Goal: Communication & Community: Connect with others

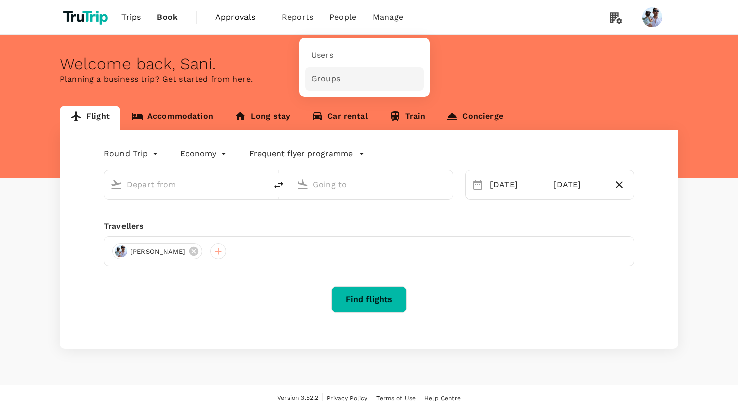
click at [332, 69] on link "Groups" at bounding box center [364, 79] width 118 height 24
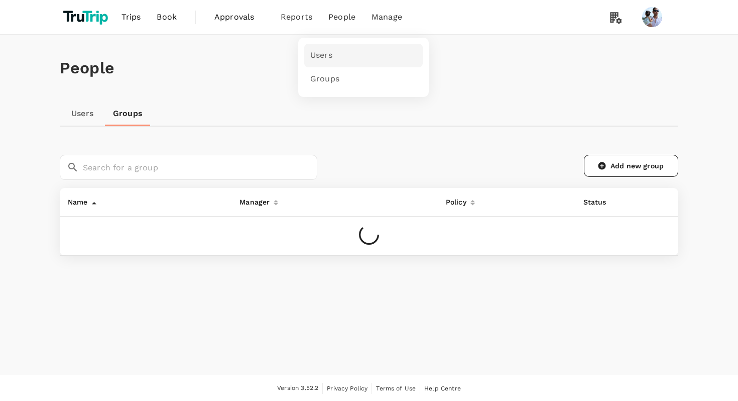
click at [334, 65] on link "Users" at bounding box center [363, 56] width 118 height 24
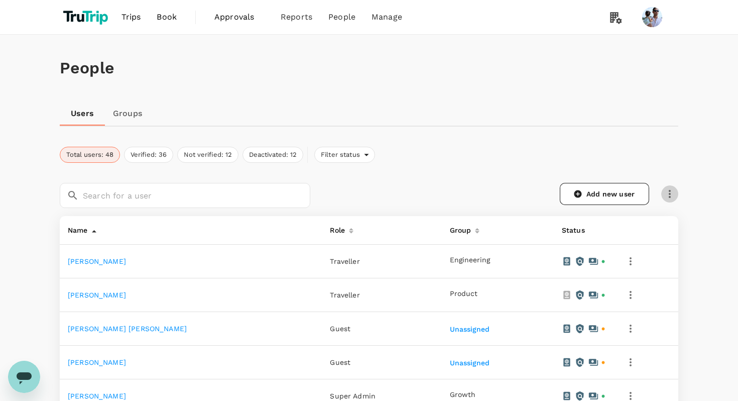
click at [666, 200] on button "button" at bounding box center [669, 193] width 17 height 17
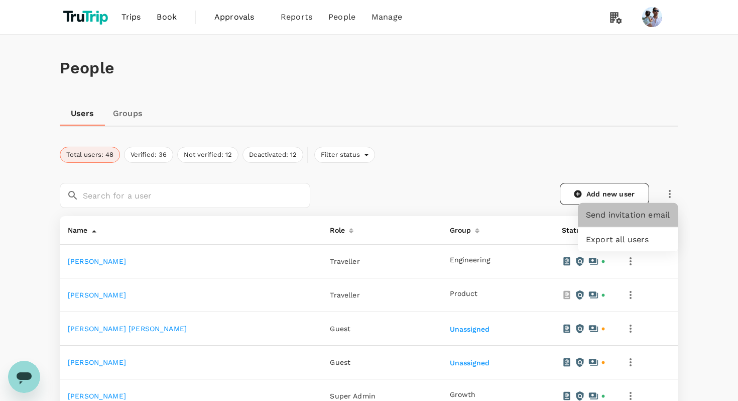
click at [643, 209] on span "Send invitation email" at bounding box center [628, 215] width 84 height 12
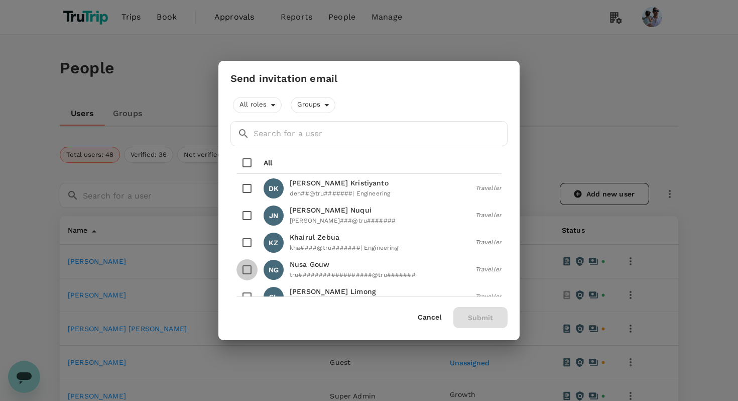
click at [243, 267] on input "checkbox" at bounding box center [246, 269] width 21 height 21
checkbox input "true"
click at [479, 313] on button "Submit" at bounding box center [480, 317] width 54 height 21
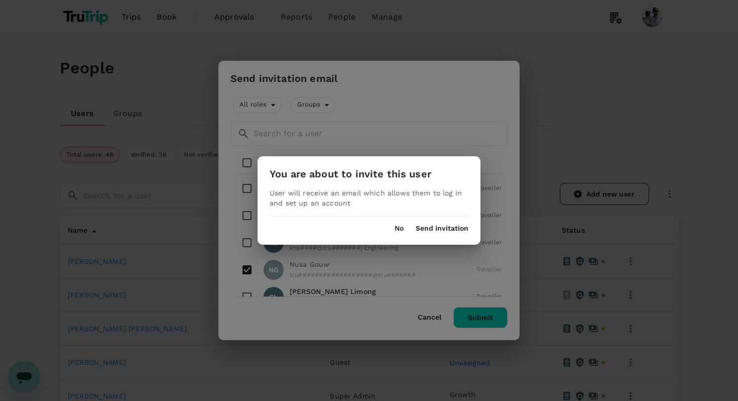
click at [454, 221] on div "No Send invitation" at bounding box center [369, 224] width 223 height 16
click at [454, 228] on button "Send invitation" at bounding box center [442, 228] width 53 height 8
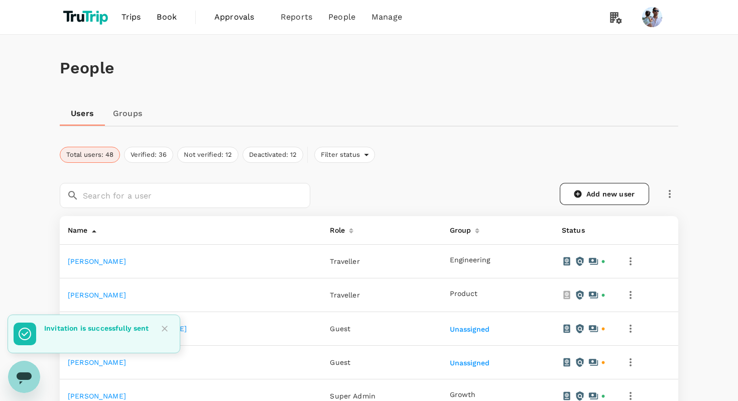
click at [121, 326] on p "Invitation is successfully sent" at bounding box center [96, 328] width 105 height 10
copy p "successfully"
click at [434, 114] on div "Users Groups" at bounding box center [369, 113] width 618 height 24
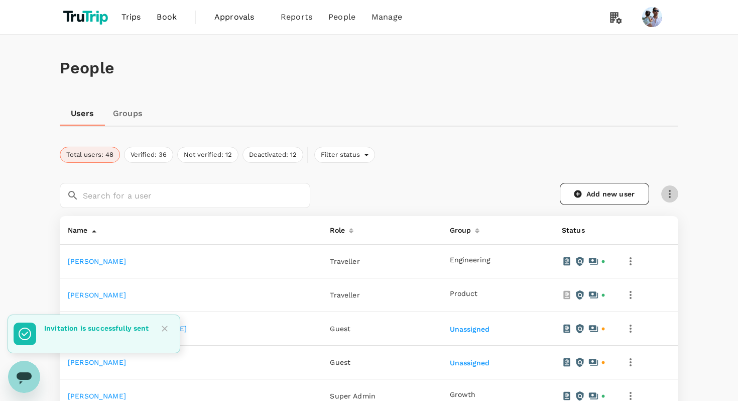
click at [666, 193] on icon "button" at bounding box center [670, 194] width 12 height 12
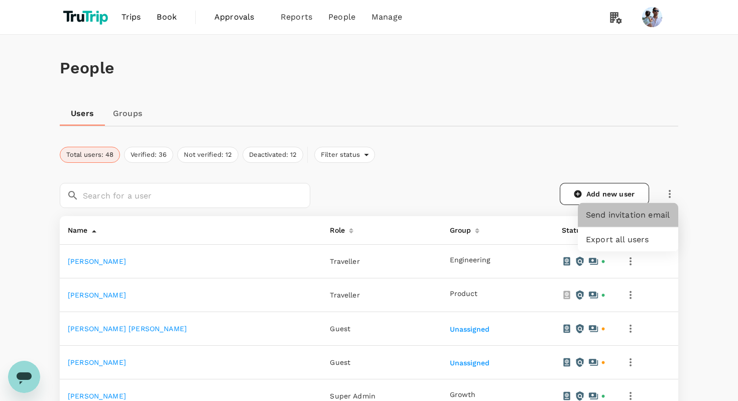
click at [640, 209] on span "Send invitation email" at bounding box center [628, 215] width 84 height 12
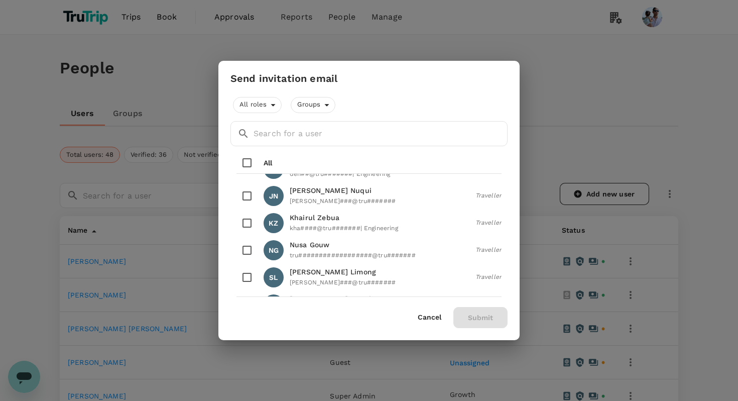
scroll to position [21, 0]
click at [249, 245] on input "checkbox" at bounding box center [246, 248] width 21 height 21
checkbox input "true"
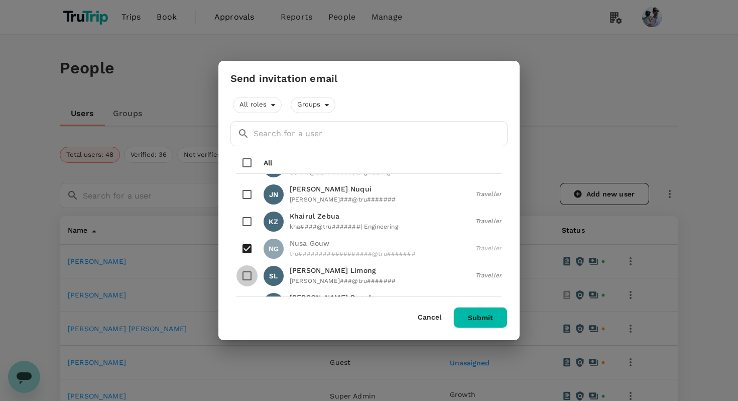
click at [247, 273] on input "checkbox" at bounding box center [246, 275] width 21 height 21
checkbox input "true"
click at [490, 305] on div "All roles Groups ​ ​ All DK Denis Kristiyanto den##@tru####### | Engineering Tr…" at bounding box center [368, 210] width 277 height 235
click at [493, 316] on button "Submit" at bounding box center [480, 317] width 54 height 21
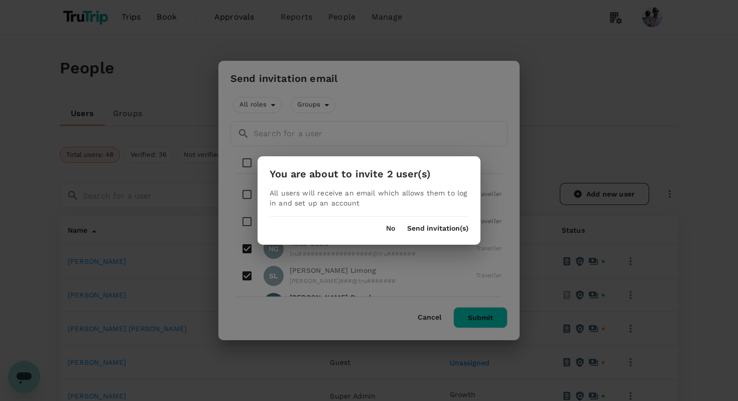
click at [454, 225] on button "Send invitation(s)" at bounding box center [437, 228] width 61 height 8
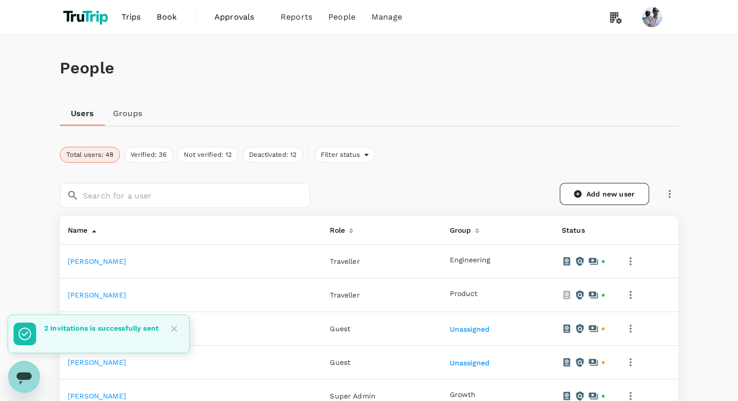
scroll to position [633, 0]
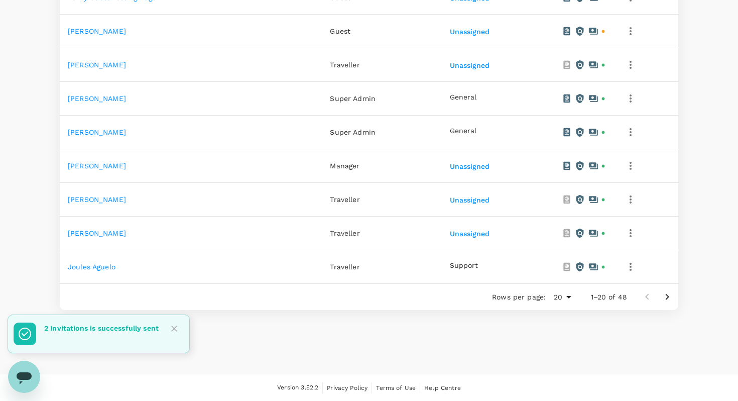
click at [177, 327] on icon "Close" at bounding box center [174, 328] width 10 height 10
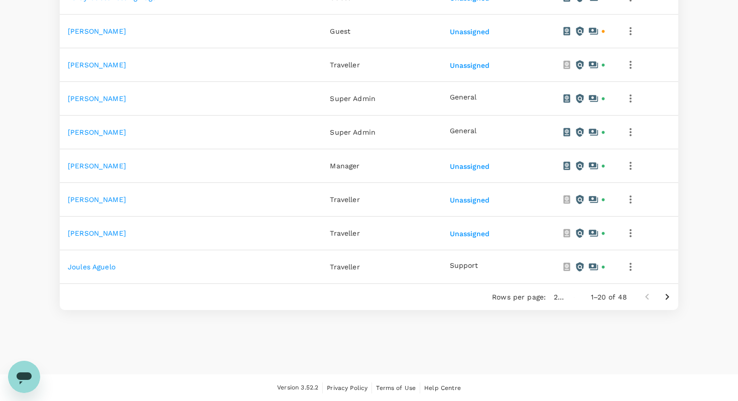
type input "50"
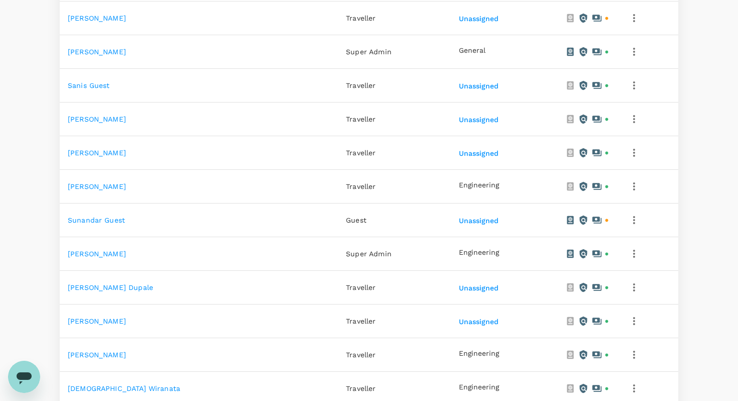
scroll to position [1575, 0]
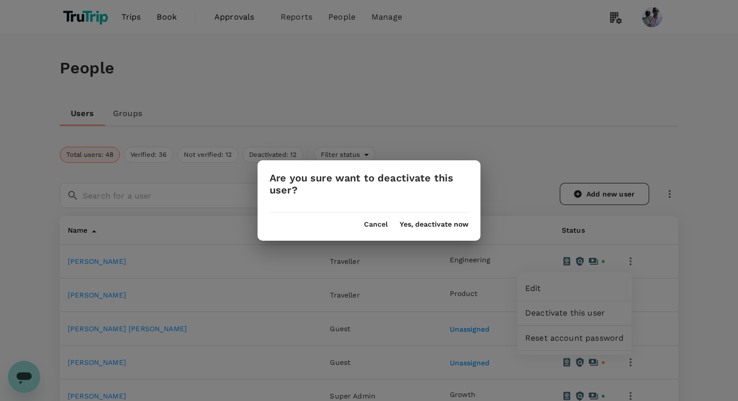
click at [437, 67] on div "Are you sure want to deactivate this user? Cancel Yes, deactivate now" at bounding box center [369, 200] width 738 height 401
